Goal: Find specific page/section: Find specific page/section

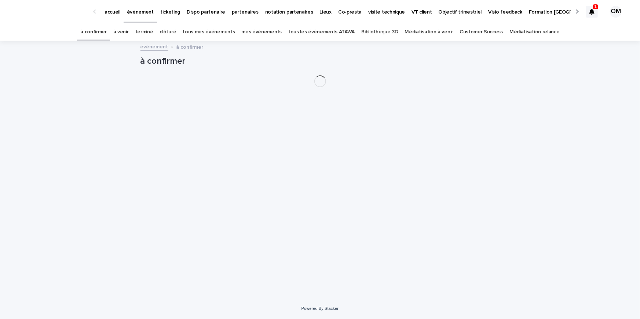
click at [309, 29] on link "tous les événements ATAWA" at bounding box center [321, 31] width 66 height 17
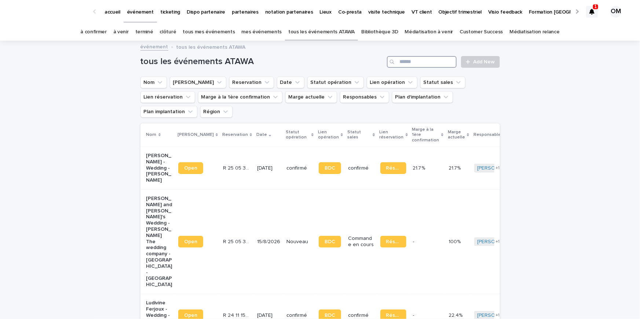
click at [420, 61] on input "Search" at bounding box center [422, 62] width 70 height 12
type input "*****"
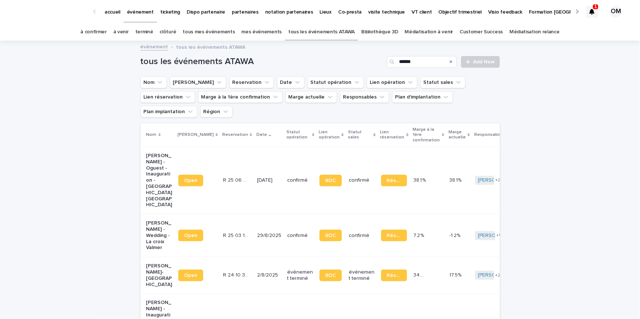
click at [254, 214] on td "29/8/2025" at bounding box center [269, 235] width 30 height 43
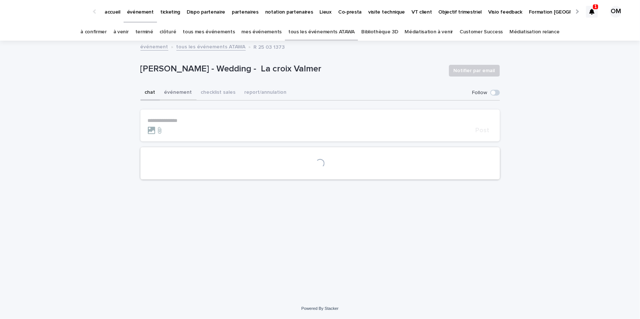
click at [171, 93] on button "événement" at bounding box center [178, 92] width 37 height 15
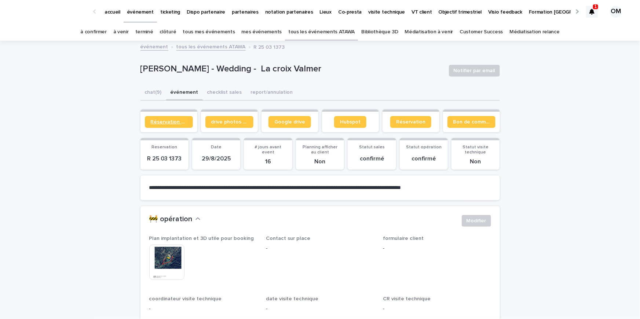
click at [173, 120] on span "Réservation client" at bounding box center [169, 122] width 36 height 5
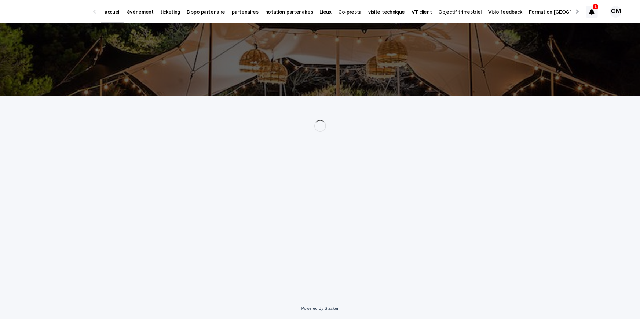
click at [136, 15] on link "événement" at bounding box center [140, 11] width 33 height 23
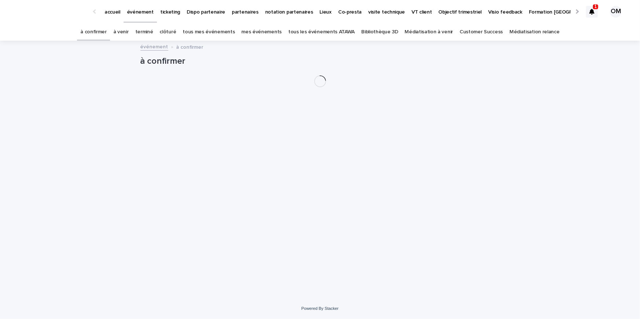
click at [307, 35] on link "tous les événements ATAWA" at bounding box center [321, 31] width 66 height 17
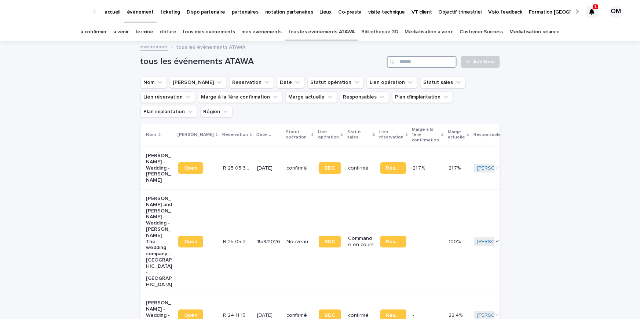
click at [406, 63] on input "Search" at bounding box center [422, 62] width 70 height 12
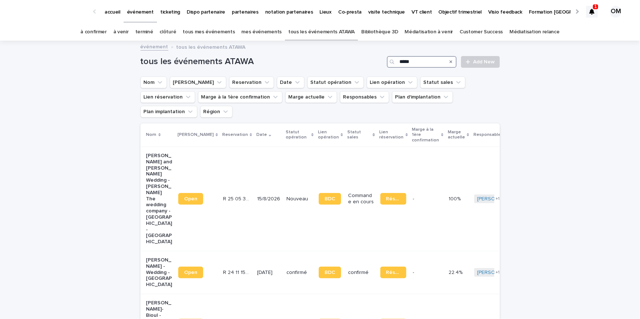
type input "*****"
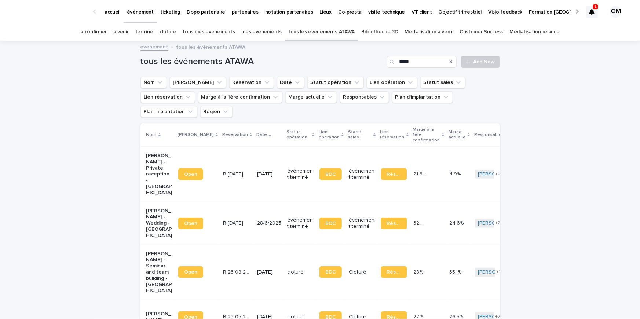
click at [129, 33] on link "à venir" at bounding box center [120, 31] width 15 height 17
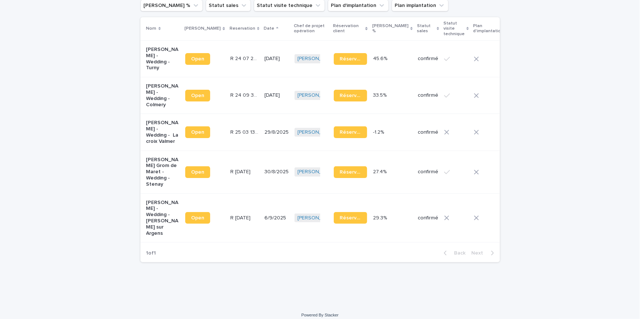
scroll to position [92, 0]
click at [153, 142] on p "[PERSON_NAME] - Wedding - La croix Valmer" at bounding box center [162, 132] width 33 height 25
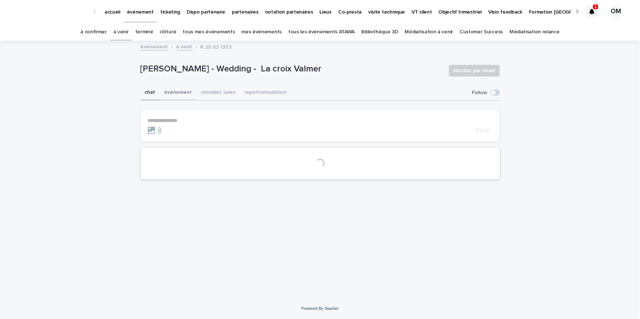
click at [172, 88] on button "événement" at bounding box center [178, 92] width 37 height 15
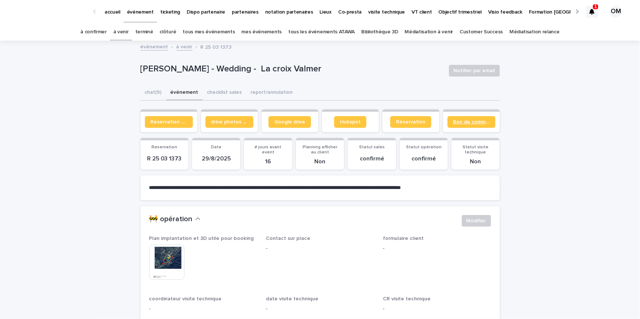
click at [462, 121] on span "Bon de commande" at bounding box center [471, 122] width 36 height 5
click at [184, 121] on span "Réservation client" at bounding box center [169, 122] width 36 height 5
click at [592, 12] on icon at bounding box center [591, 12] width 5 height 6
